Goal: Navigation & Orientation: Find specific page/section

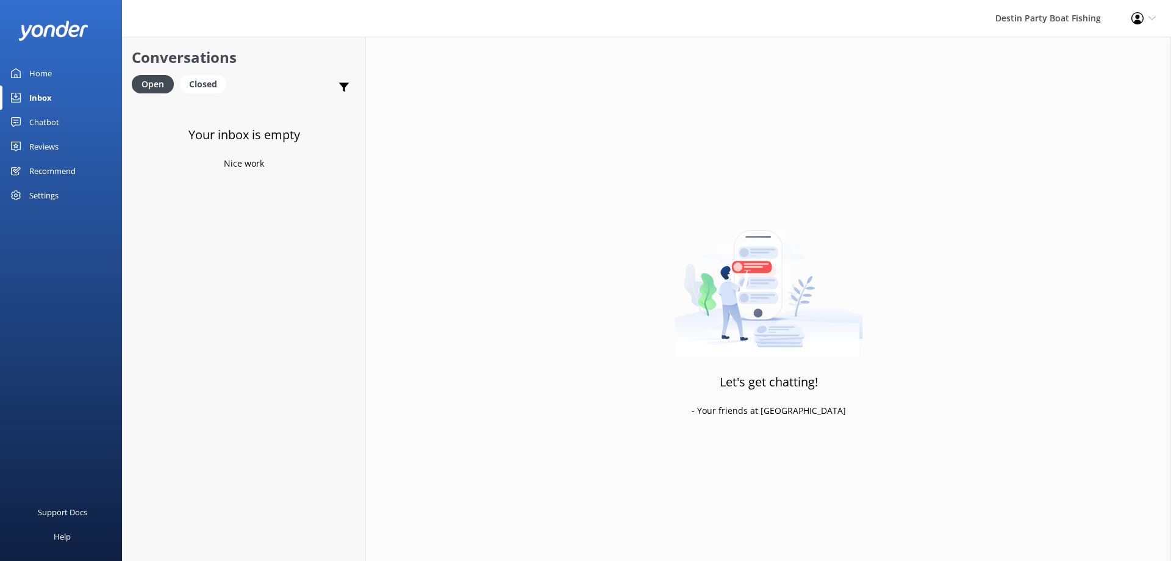
click at [37, 89] on div "Inbox" at bounding box center [40, 97] width 23 height 24
click at [37, 74] on div "Home" at bounding box center [40, 73] width 23 height 24
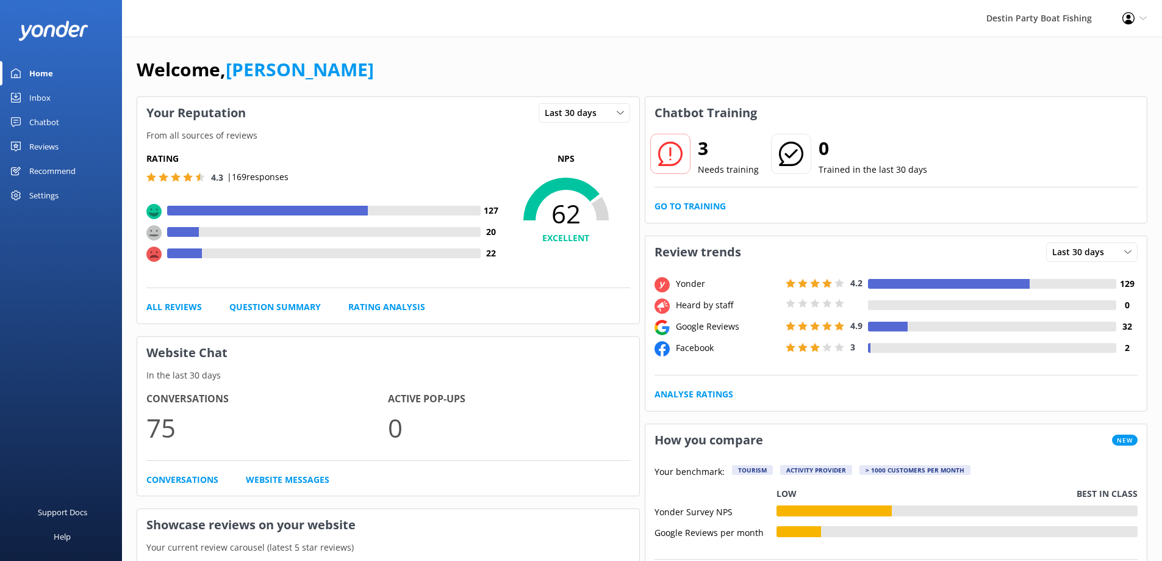
click at [44, 95] on div "Inbox" at bounding box center [39, 97] width 21 height 24
